Goal: Task Accomplishment & Management: Manage account settings

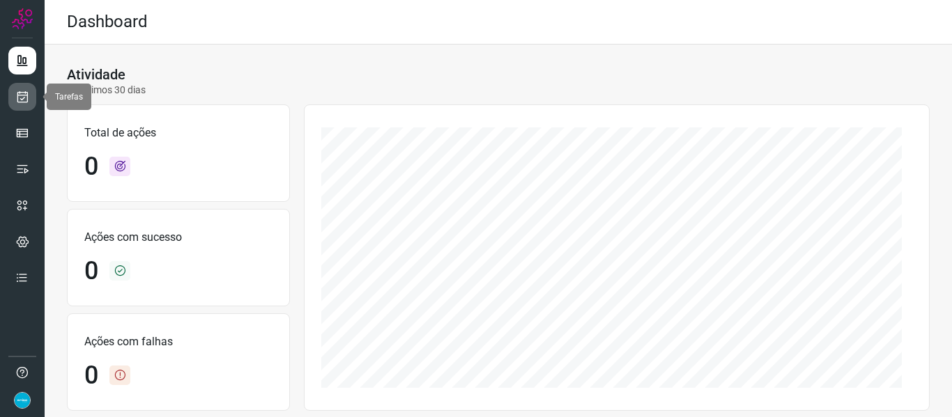
click at [33, 97] on link at bounding box center [22, 97] width 28 height 28
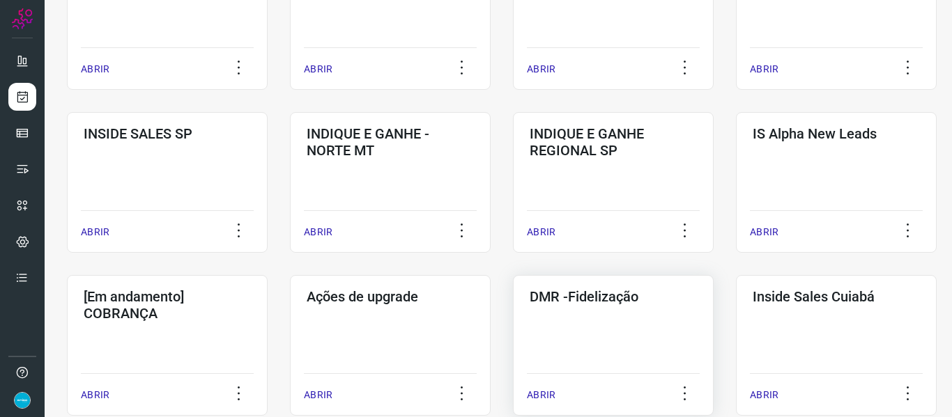
scroll to position [627, 0]
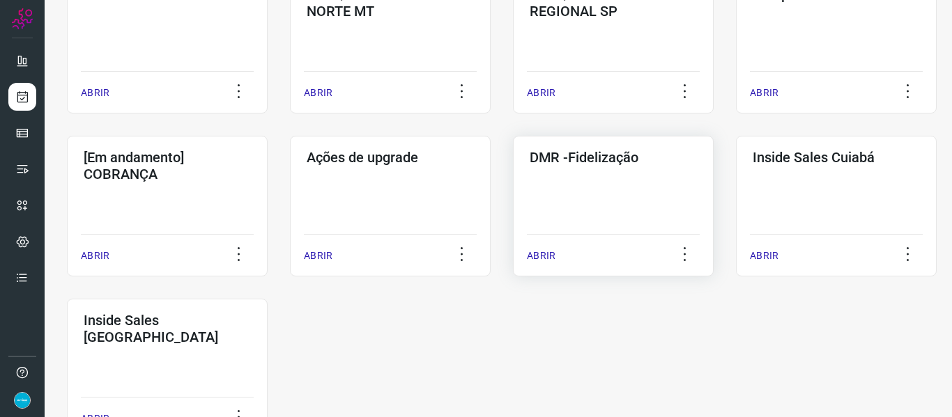
click at [546, 255] on p "ABRIR" at bounding box center [541, 256] width 29 height 15
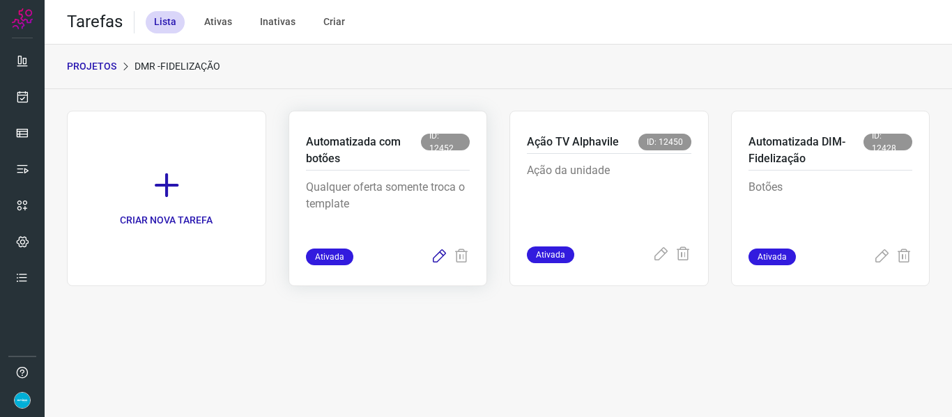
click at [440, 258] on icon at bounding box center [439, 257] width 17 height 17
